Goal: Information Seeking & Learning: Learn about a topic

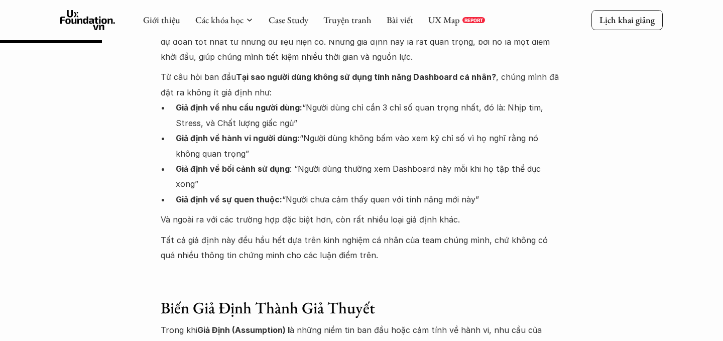
scroll to position [728, 0]
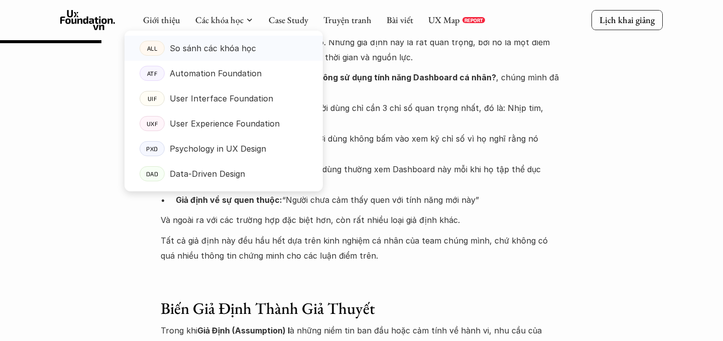
click at [220, 46] on p "So sánh các khóa học" at bounding box center [213, 48] width 86 height 15
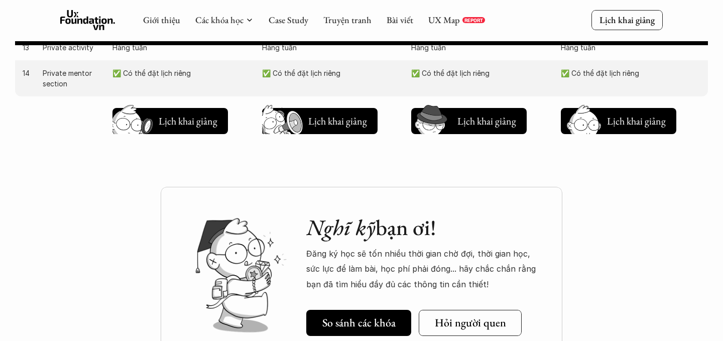
scroll to position [1189, 0]
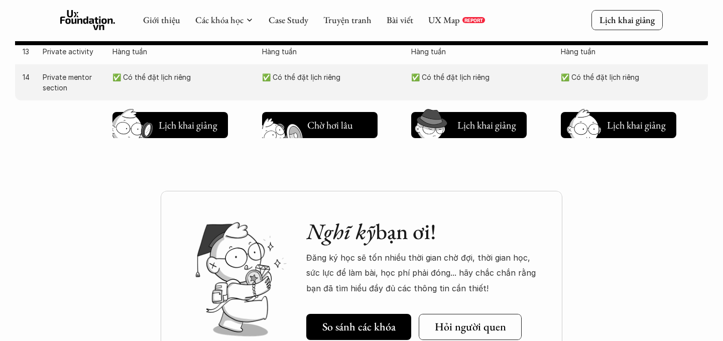
click at [324, 126] on h5 "Lịch khai giảng" at bounding box center [337, 128] width 60 height 14
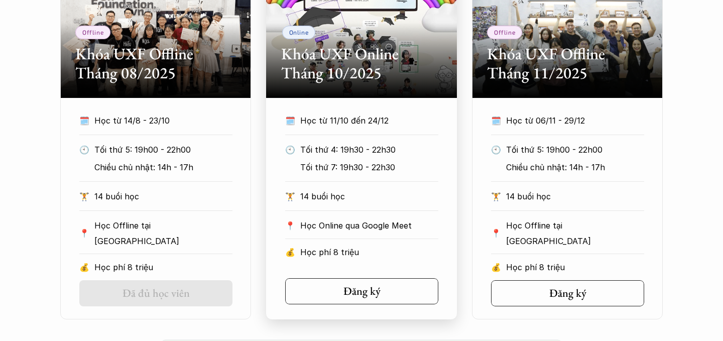
scroll to position [554, 0]
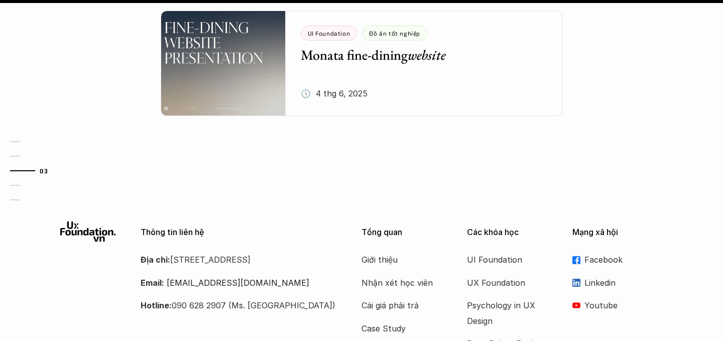
scroll to position [1426, 0]
